Goal: Information Seeking & Learning: Learn about a topic

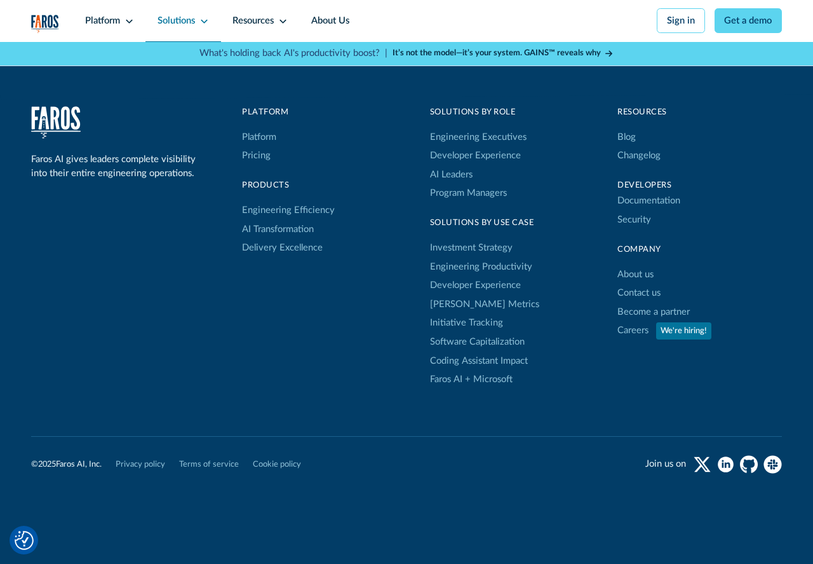
scroll to position [3919, 0]
click at [254, 22] on div "Resources" at bounding box center [253, 21] width 41 height 14
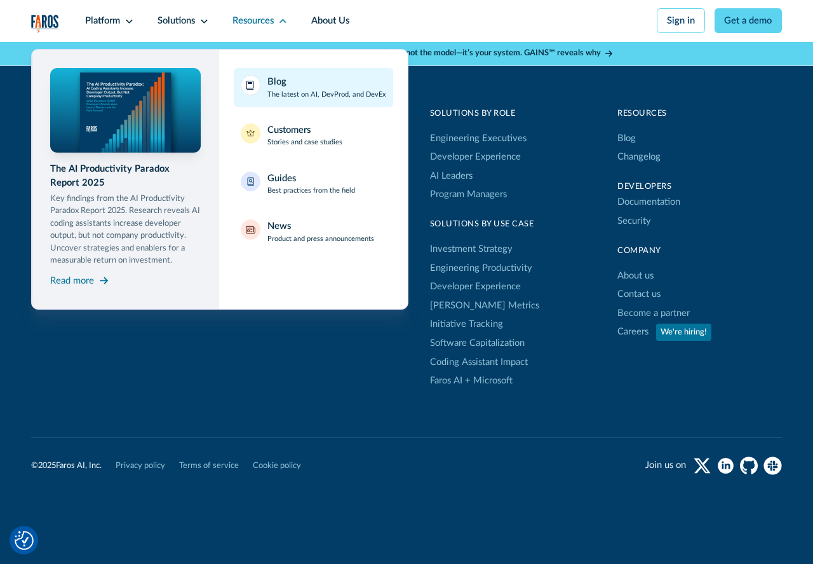
click at [276, 86] on div "Blog" at bounding box center [277, 82] width 19 height 14
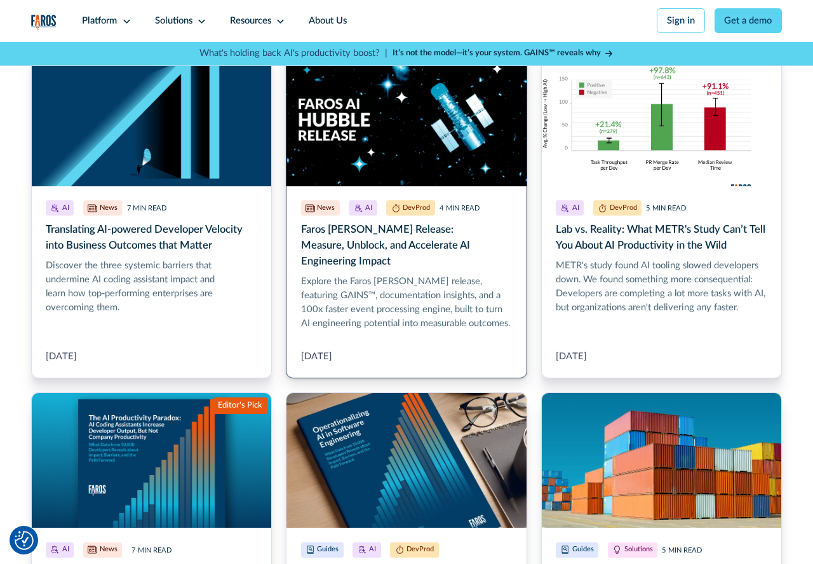
scroll to position [339, 0]
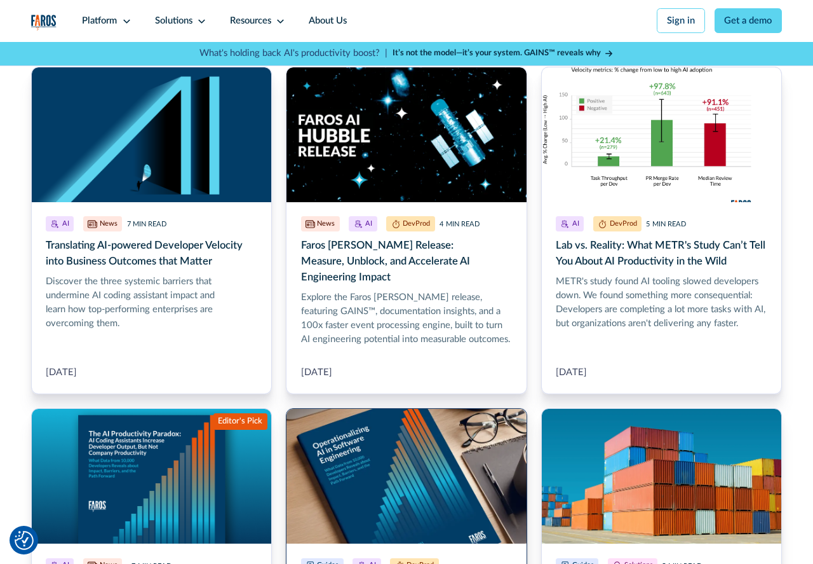
click at [395, 475] on link "Report: The AI Productivity Paradox" at bounding box center [406, 570] width 241 height 325
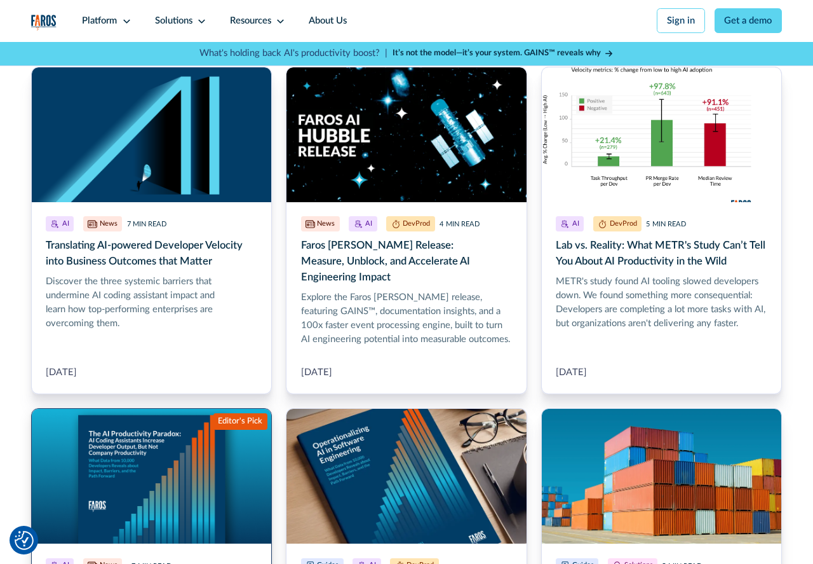
click at [125, 435] on link "The AI Productivity Paradox Report 2025" at bounding box center [151, 570] width 241 height 325
